Goal: Find specific page/section: Find specific page/section

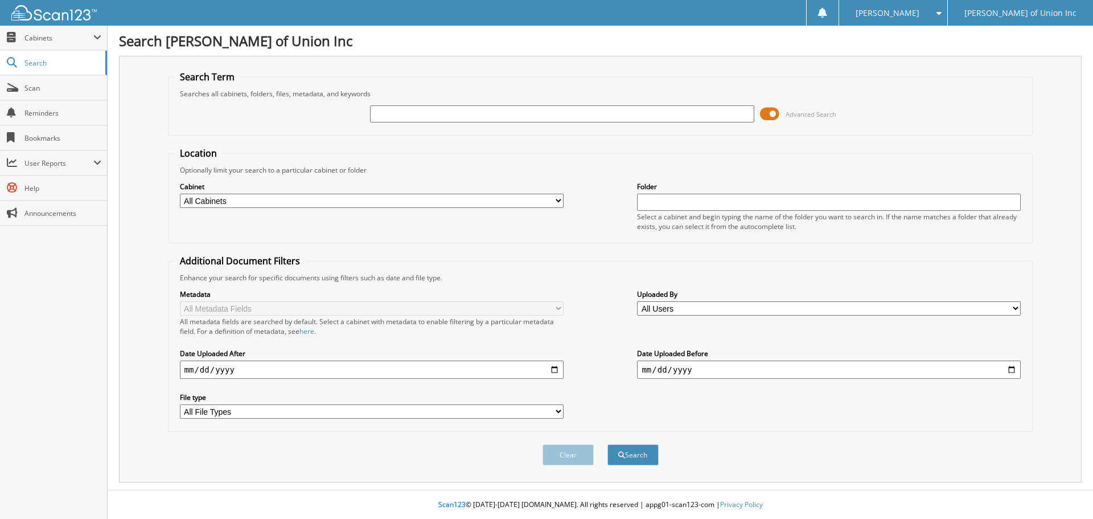
click at [383, 113] on input "text" at bounding box center [562, 113] width 384 height 17
type input "687511"
click at [373, 199] on select "All Cabinets ACCOUNTS PAYABLE CAR DEALS CASHIER REPORTS EMPLOYEE HANDBOOK FORMS…" at bounding box center [372, 201] width 384 height 14
select select "1850"
click at [180, 194] on select "All Cabinets ACCOUNTS PAYABLE CAR DEALS CASHIER REPORTS EMPLOYEE HANDBOOK FORMS…" at bounding box center [372, 201] width 384 height 14
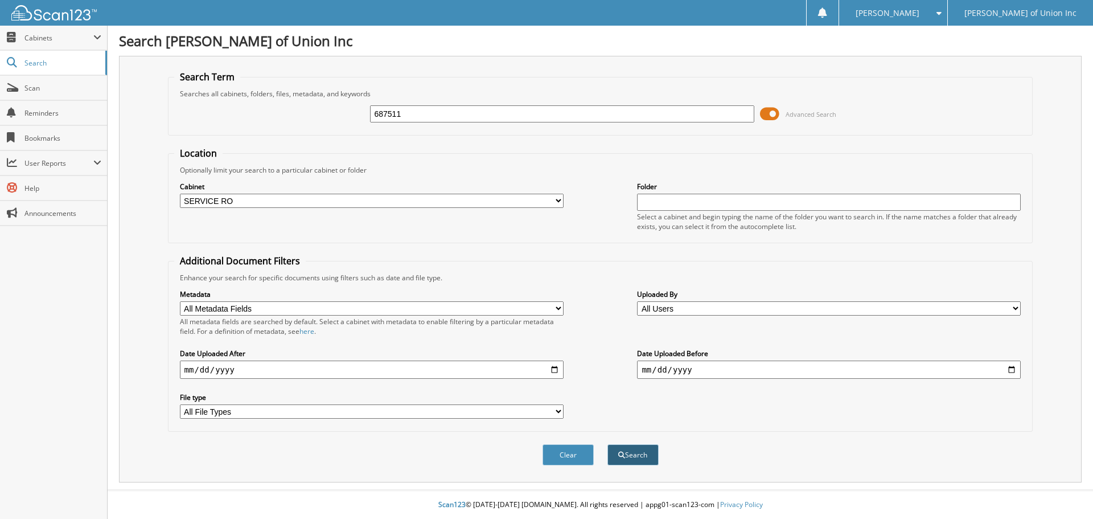
click at [627, 451] on button "Search" at bounding box center [632, 454] width 51 height 21
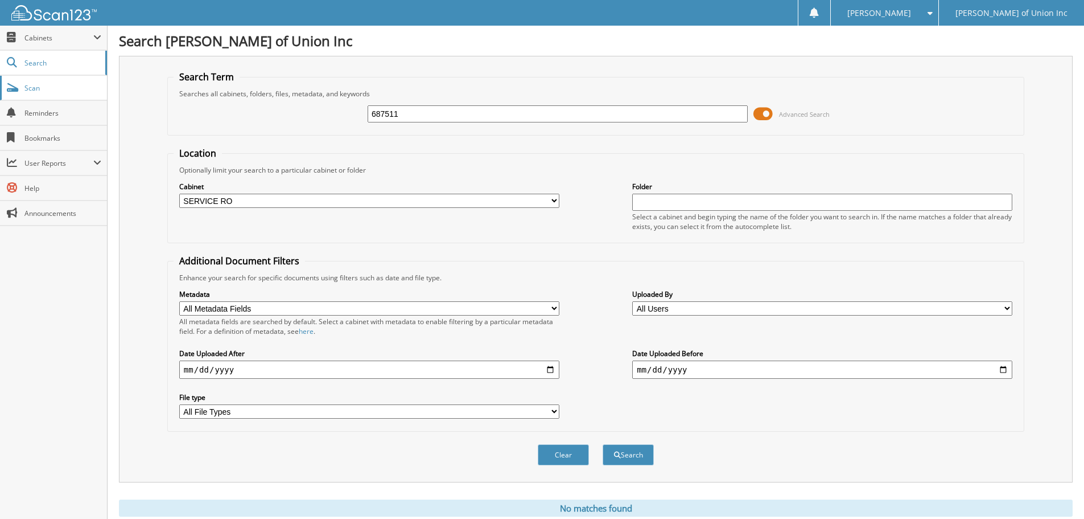
click at [35, 89] on span "Scan" at bounding box center [62, 88] width 77 height 10
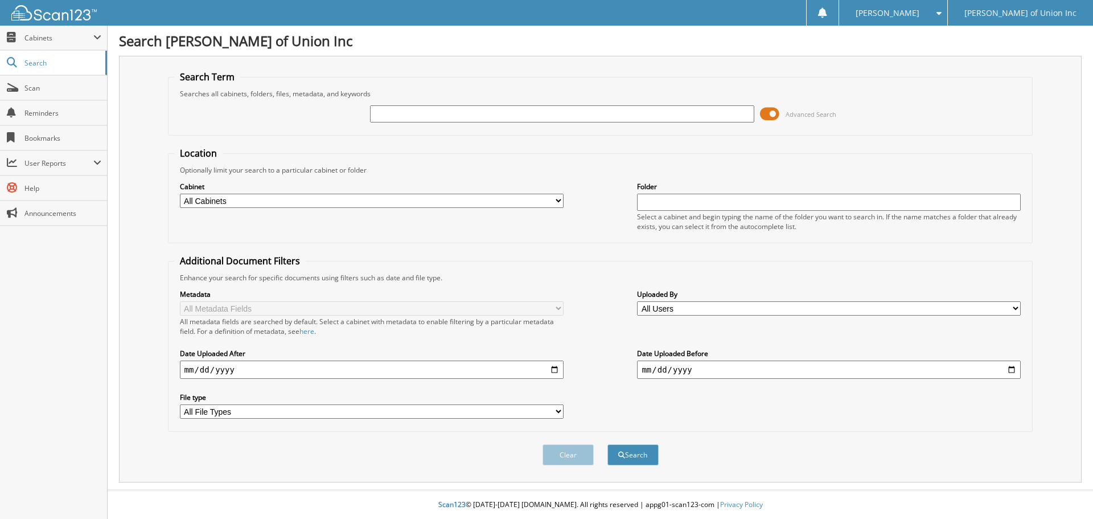
click at [376, 109] on input "text" at bounding box center [562, 113] width 384 height 17
type input "687511"
click at [416, 204] on select "All Cabinets ACCOUNTS PAYABLE CAR DEALS CASHIER REPORTS EMPLOYEE HANDBOOK FORMS…" at bounding box center [372, 201] width 384 height 14
select select "1850"
click at [180, 194] on select "All Cabinets ACCOUNTS PAYABLE CAR DEALS CASHIER REPORTS EMPLOYEE HANDBOOK FORMS…" at bounding box center [372, 201] width 384 height 14
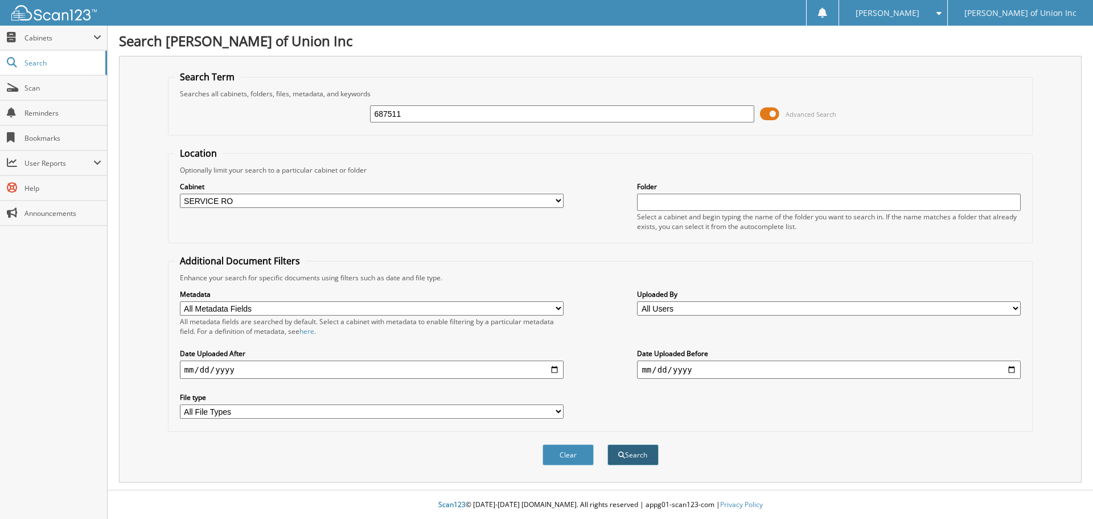
click at [635, 457] on button "Search" at bounding box center [632, 454] width 51 height 21
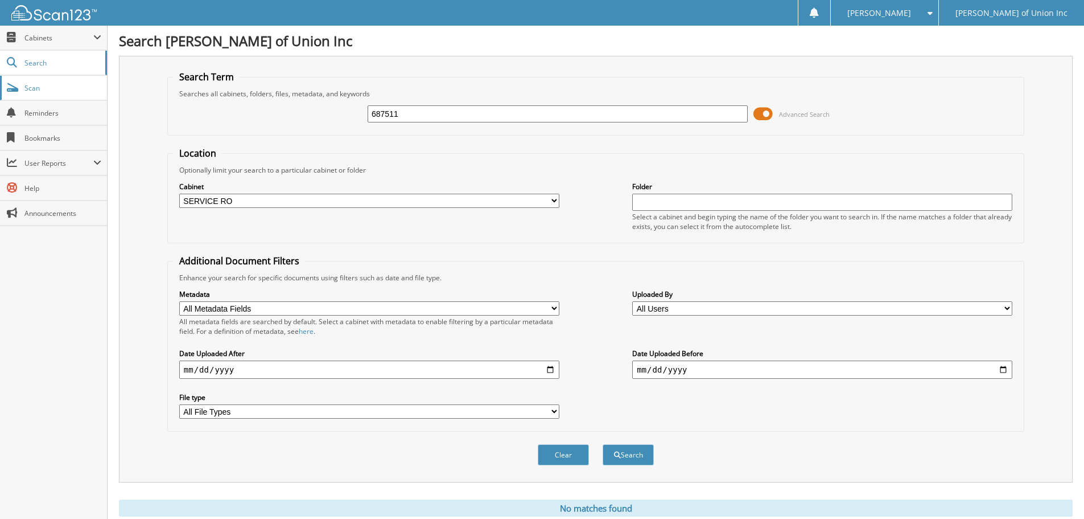
click at [34, 89] on span "Scan" at bounding box center [62, 88] width 77 height 10
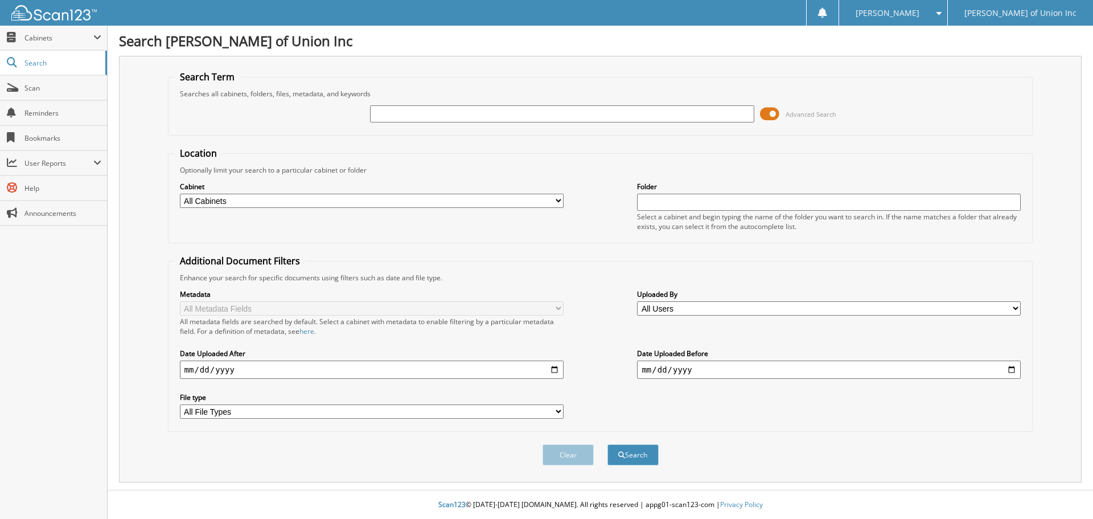
click at [393, 112] on input "text" at bounding box center [562, 113] width 384 height 17
type input "687511"
drag, startPoint x: 260, startPoint y: 199, endPoint x: 254, endPoint y: 207, distance: 9.3
click at [260, 199] on select "All Cabinets ACCOUNTS PAYABLE CAR DEALS CASHIER REPORTS EMPLOYEE HANDBOOK FORMS…" at bounding box center [372, 201] width 384 height 14
select select "1850"
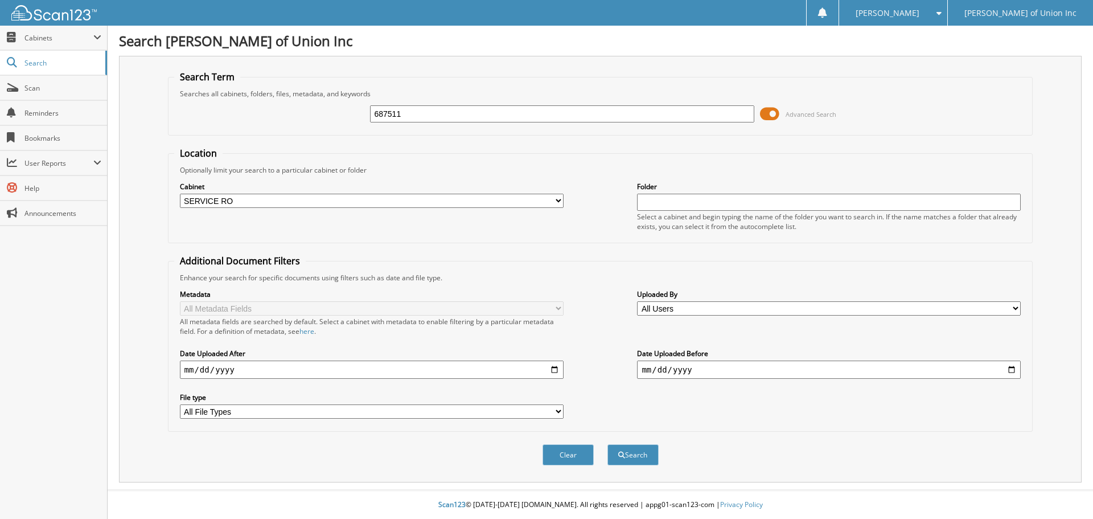
click at [180, 194] on select "All Cabinets ACCOUNTS PAYABLE CAR DEALS CASHIER REPORTS EMPLOYEE HANDBOOK FORMS…" at bounding box center [372, 201] width 384 height 14
click at [630, 458] on button "Search" at bounding box center [632, 454] width 51 height 21
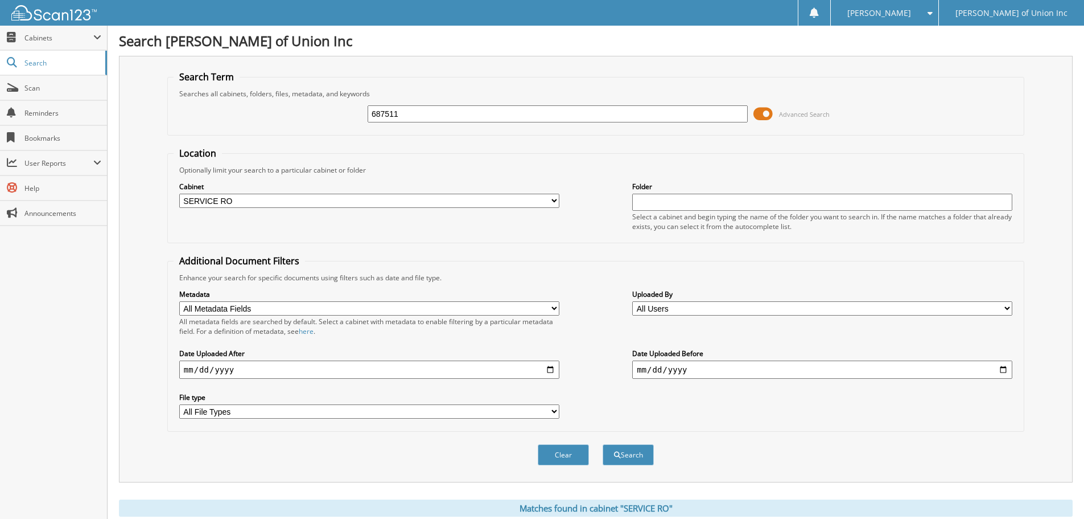
click at [423, 118] on input "687511" at bounding box center [558, 113] width 380 height 17
type input "687628"
click at [603, 444] on button "Search" at bounding box center [628, 454] width 51 height 21
click at [29, 87] on span "Scan" at bounding box center [62, 88] width 77 height 10
